Goal: Entertainment & Leisure: Consume media (video, audio)

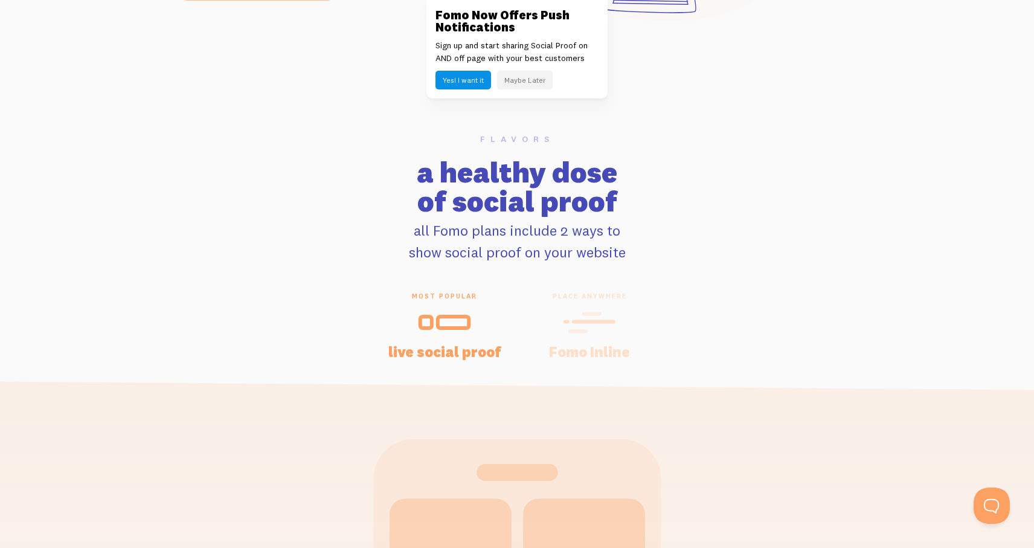
scroll to position [2353, 0]
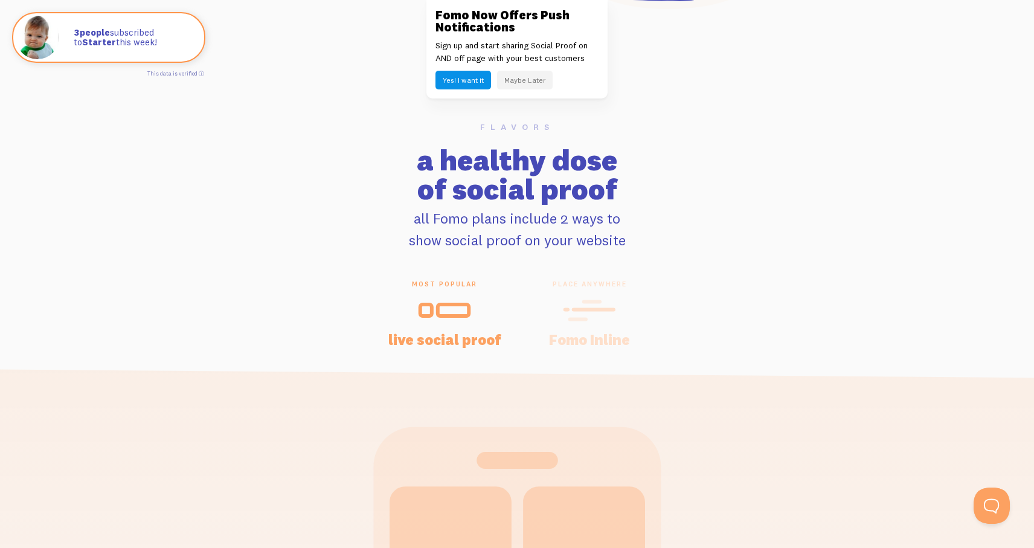
click at [596, 306] on icon at bounding box center [589, 310] width 53 height 27
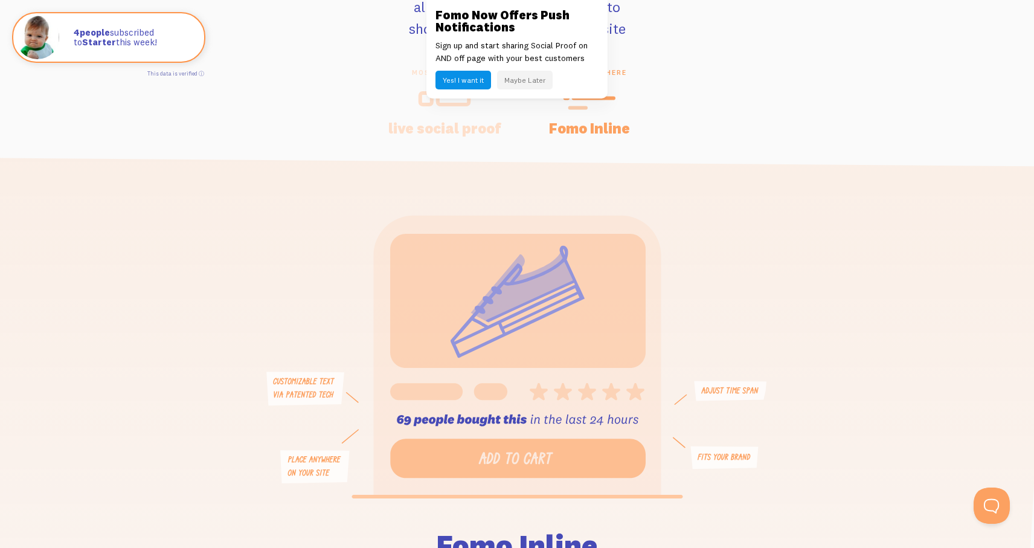
scroll to position [2548, 0]
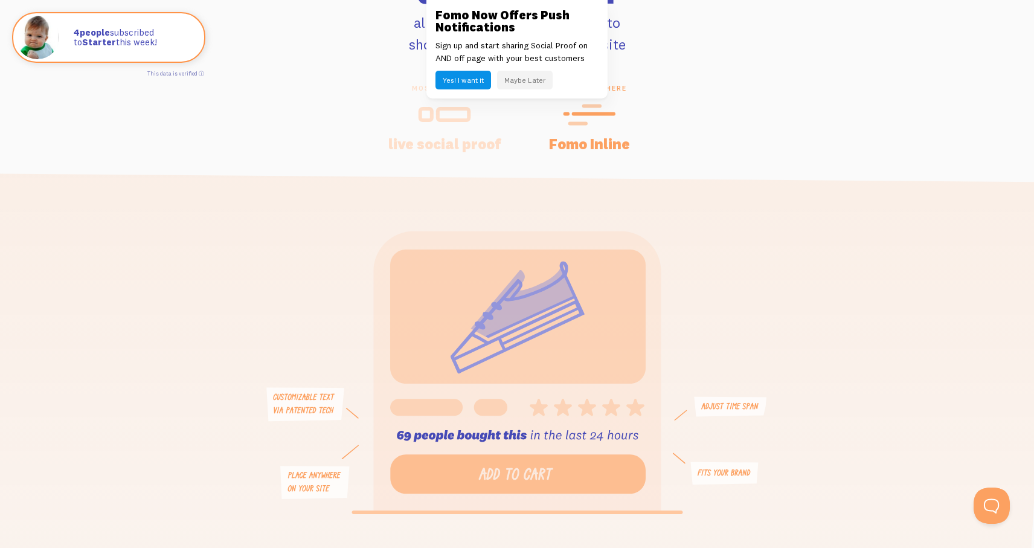
click at [439, 137] on h4 "live social proof" at bounding box center [445, 144] width 116 height 14
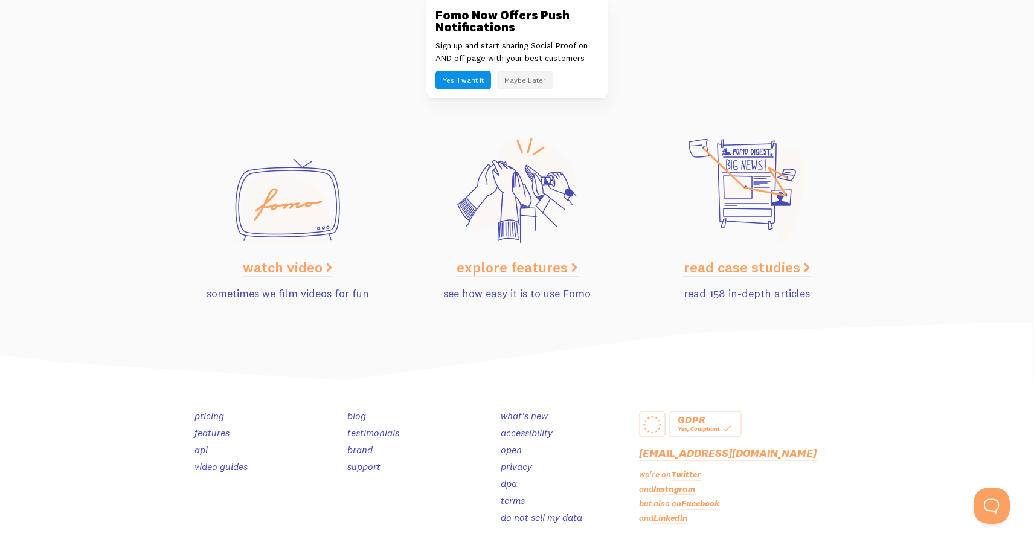
scroll to position [5982, 0]
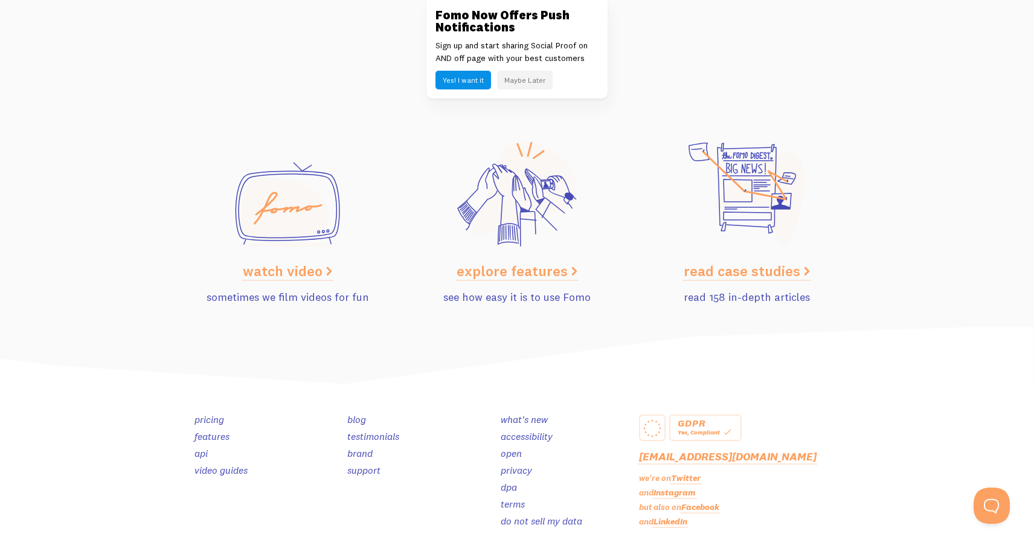
click at [319, 269] on link "watch video" at bounding box center [287, 271] width 89 height 18
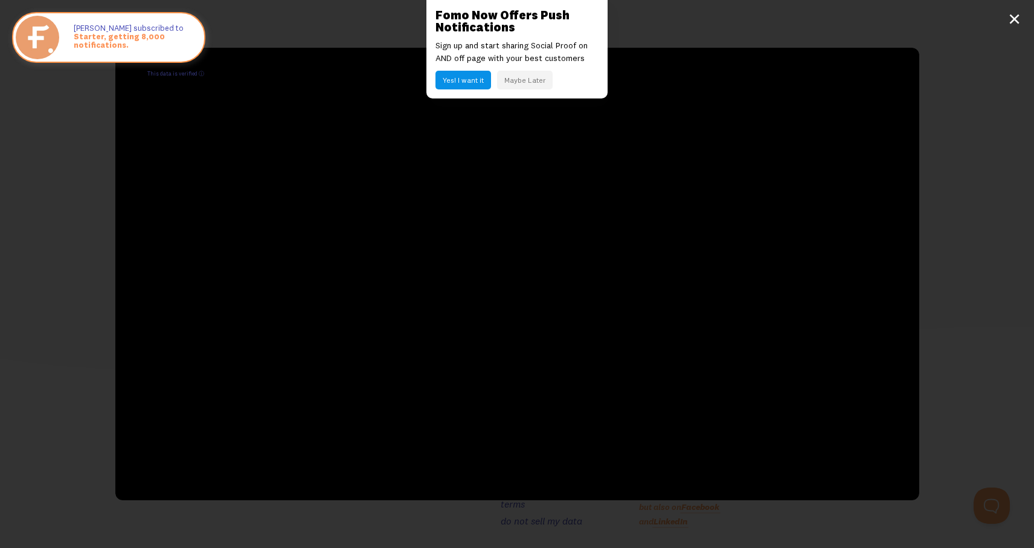
click at [528, 85] on button "Maybe Later" at bounding box center [525, 80] width 56 height 19
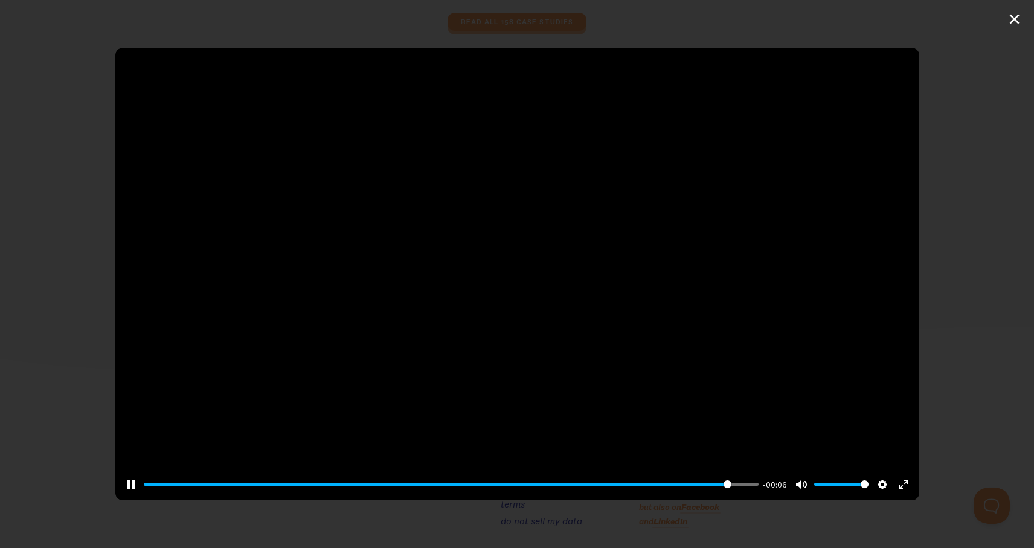
click at [539, 288] on div at bounding box center [517, 274] width 804 height 452
type input "95.68"
click at [1014, 26] on div "Pause Play % buffered 00:00 -00:05 Unmute Mute Disable captions Enable captions…" at bounding box center [517, 274] width 1034 height 548
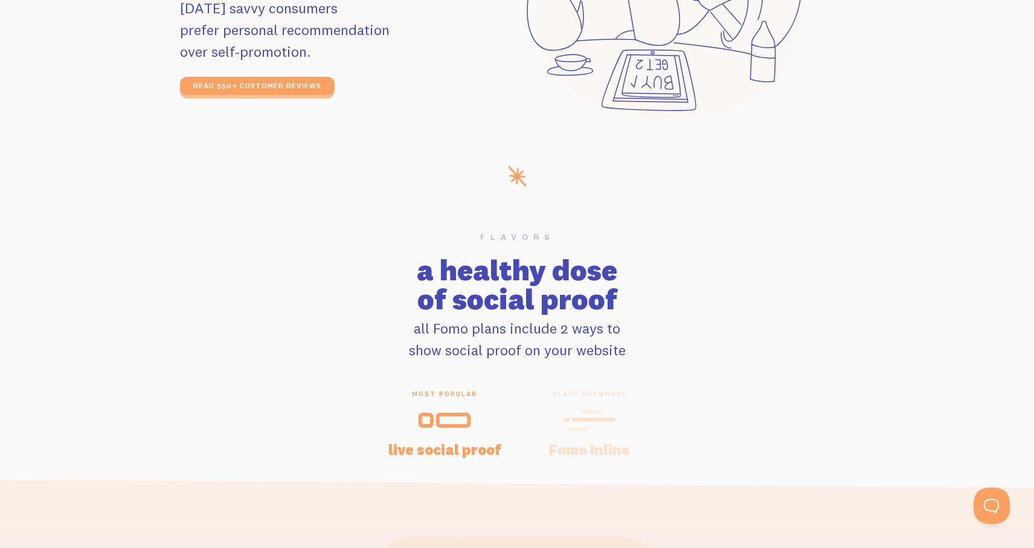
scroll to position [2240, 0]
